Goal: Task Accomplishment & Management: Manage account settings

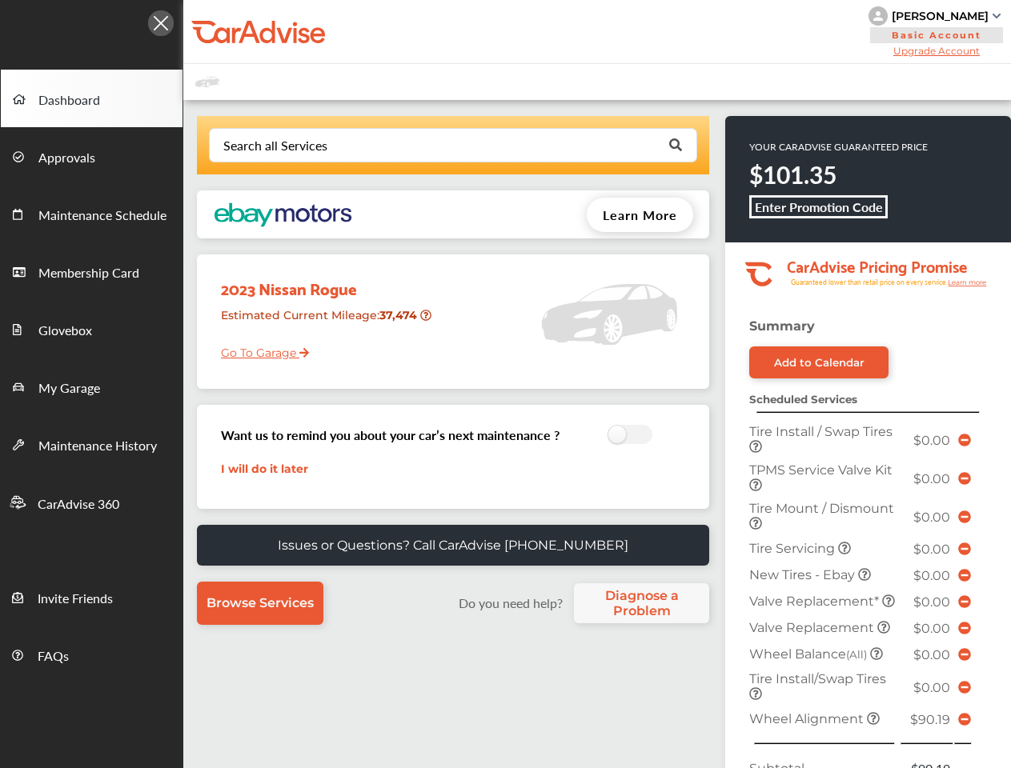
click at [505, 384] on div "2023 Nissan Rogue Estimated Current Mileage : 37,474 Go To Garage" at bounding box center [453, 322] width 512 height 134
click at [91, 18] on div at bounding box center [91, 19] width 183 height 38
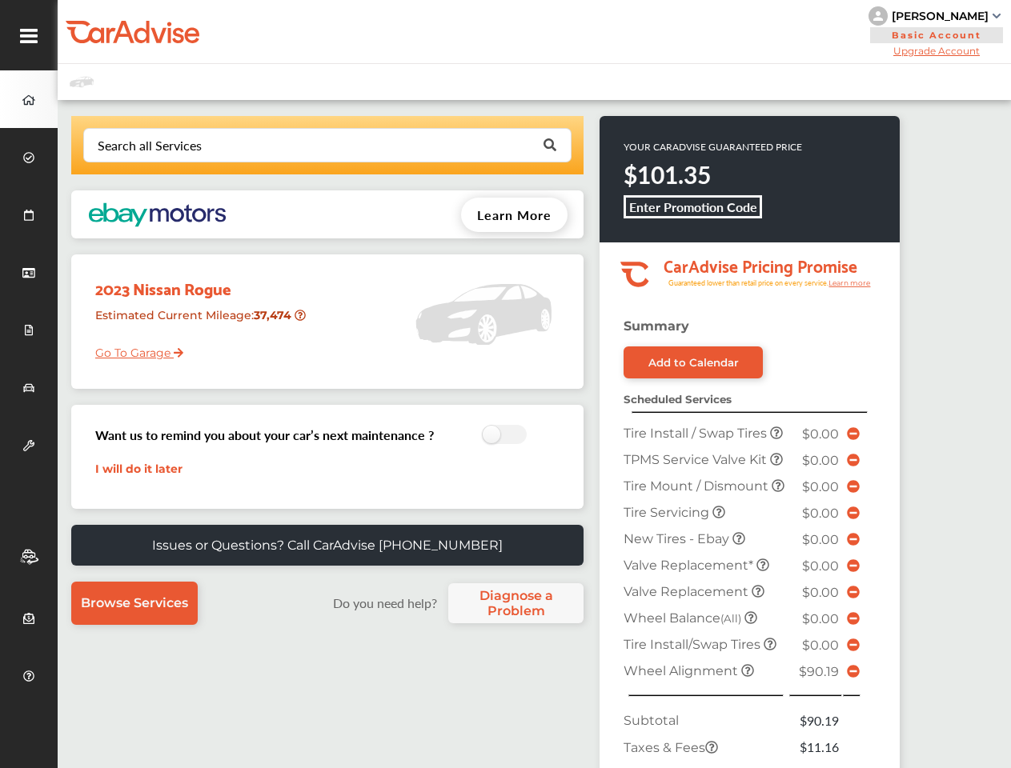
click at [596, 32] on div "[PERSON_NAME] Basic Account Upgrade Account My Account Membership Card Sign Out" at bounding box center [534, 32] width 953 height 64
click at [939, 16] on div "[PERSON_NAME]" at bounding box center [940, 16] width 97 height 14
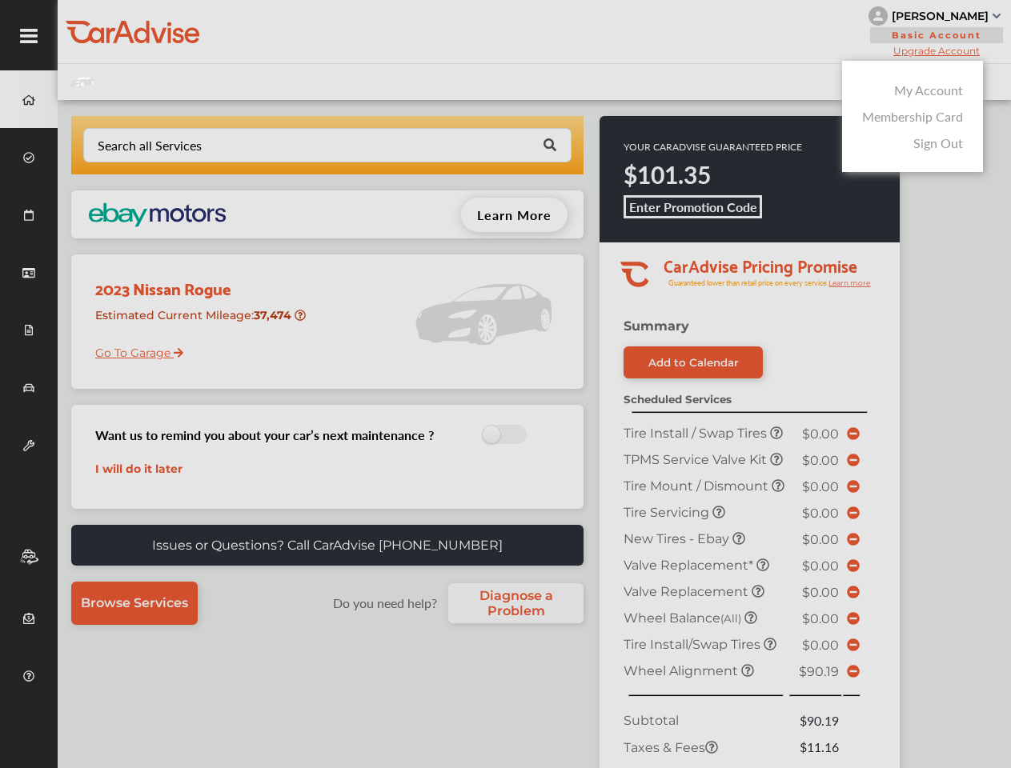
click at [939, 50] on div at bounding box center [505, 424] width 1011 height 849
click at [452, 145] on input "text" at bounding box center [324, 144] width 478 height 31
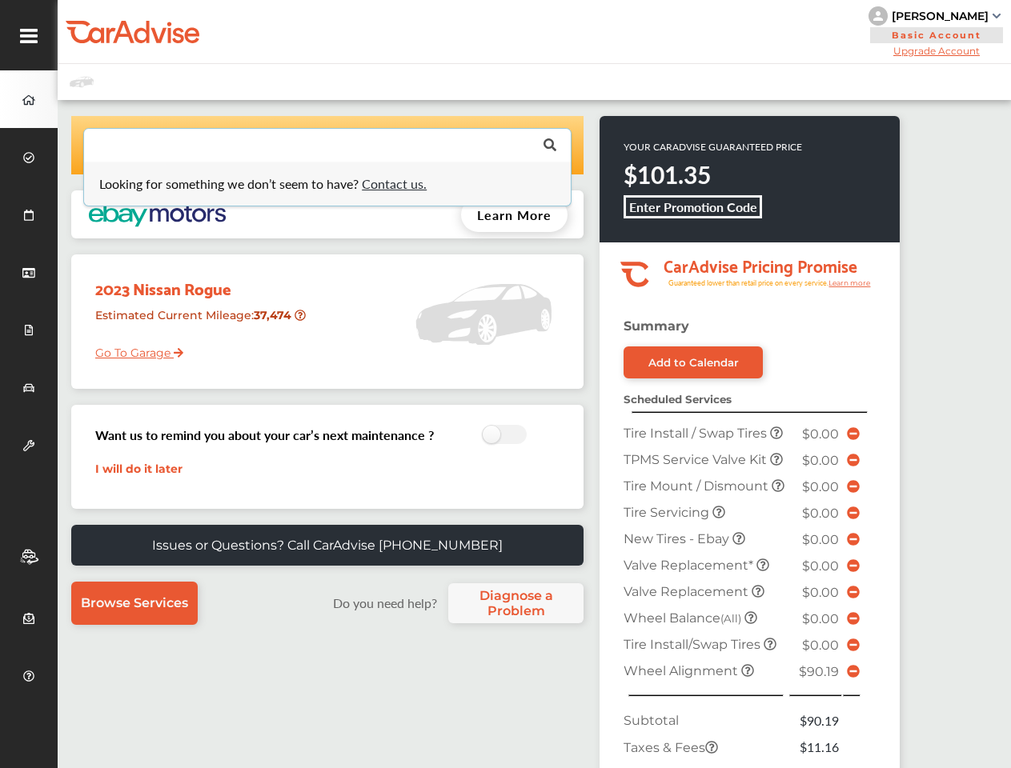
click at [674, 145] on p "YOUR CARADVISE GUARANTEED PRICE" at bounding box center [713, 147] width 179 height 14
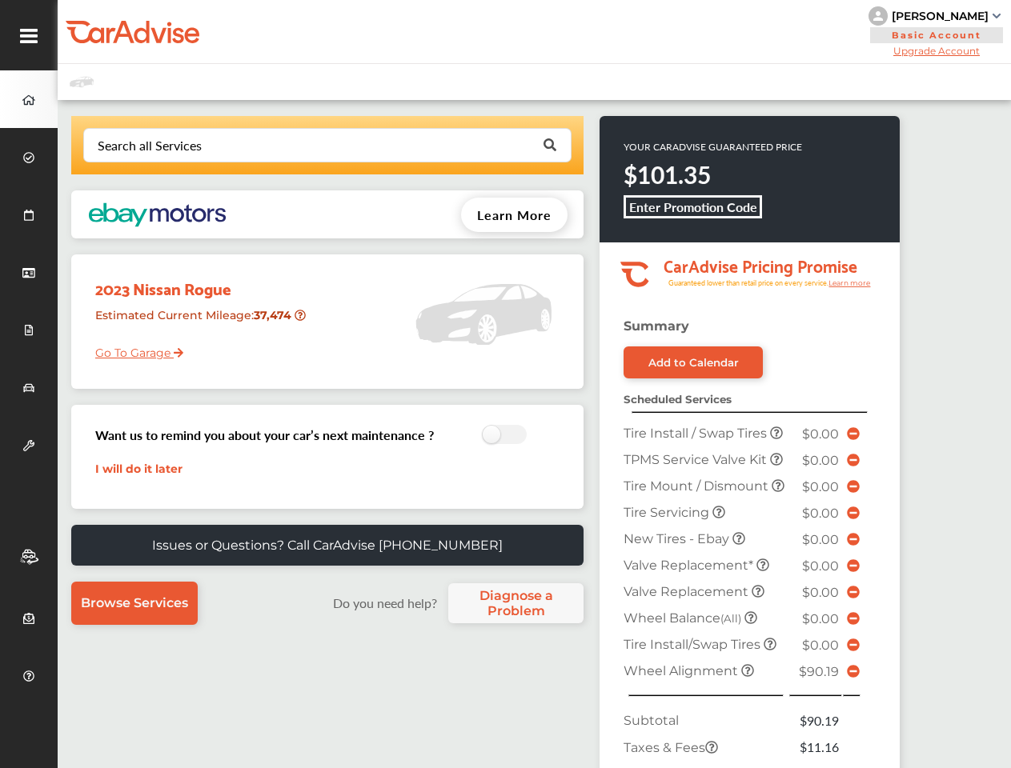
click at [640, 215] on b "Enter Promotion Code" at bounding box center [693, 207] width 128 height 18
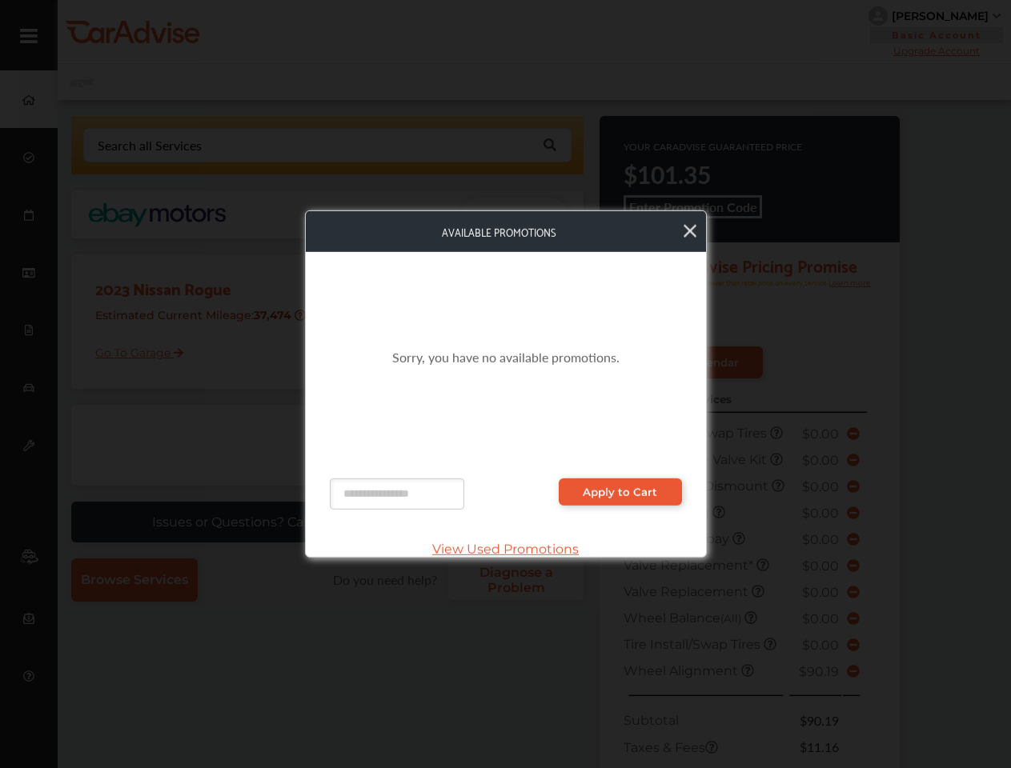
click at [428, 315] on div "Sorry, you have no available promotions." at bounding box center [506, 357] width 352 height 179
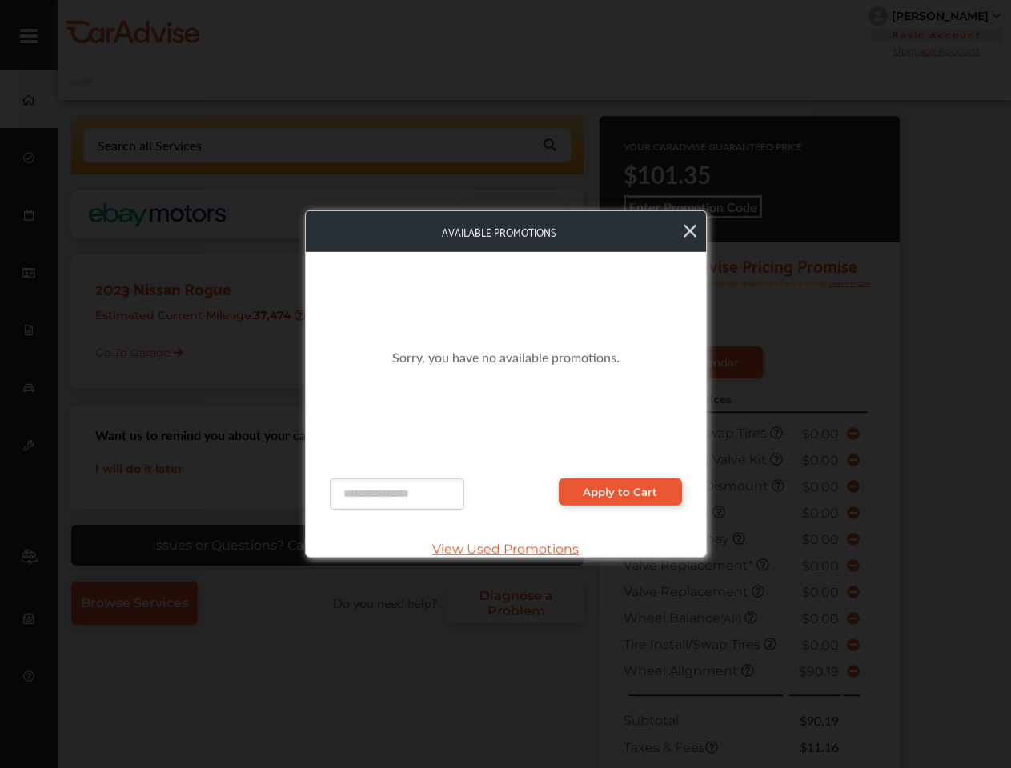
click at [625, 435] on div "Sorry, you have no available promotions." at bounding box center [506, 357] width 352 height 179
